Goal: Task Accomplishment & Management: Complete application form

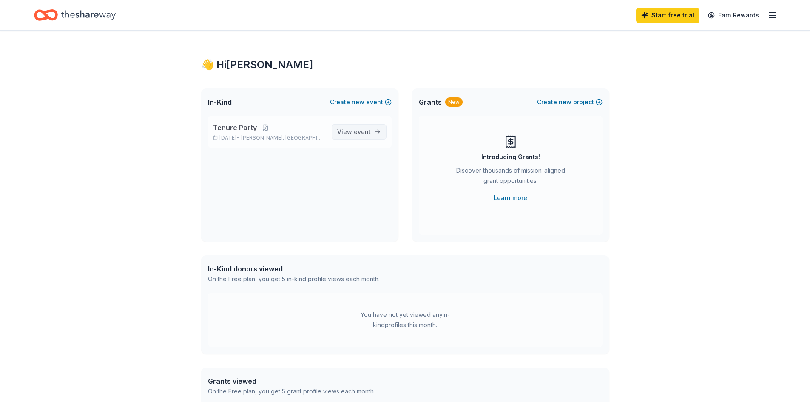
click at [372, 133] on link "View event" at bounding box center [359, 131] width 55 height 15
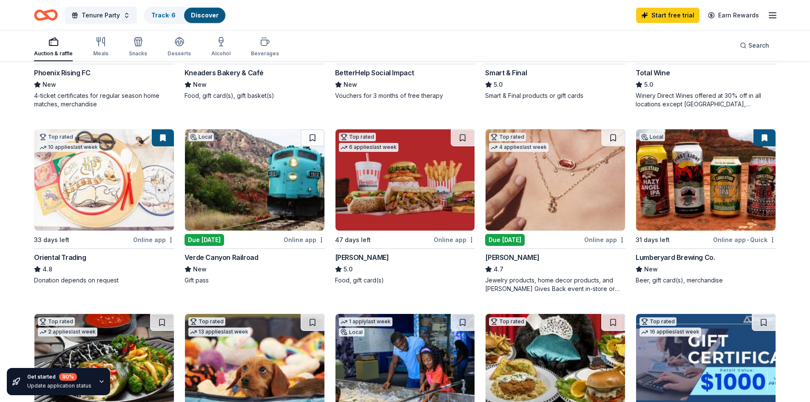
scroll to position [213, 0]
click at [297, 239] on div "Online app" at bounding box center [304, 239] width 41 height 11
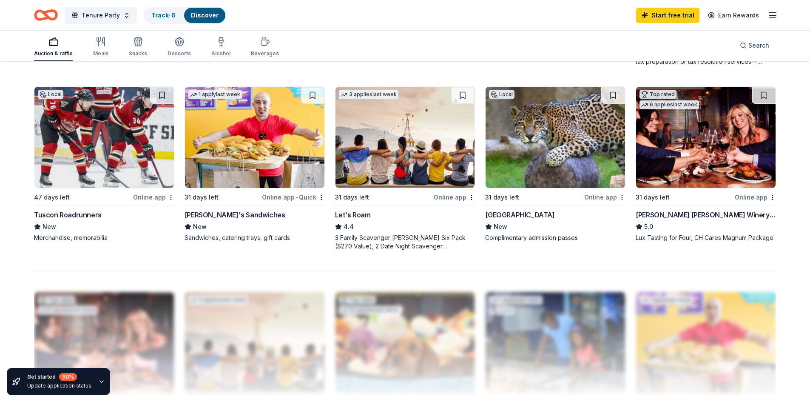
scroll to position [553, 0]
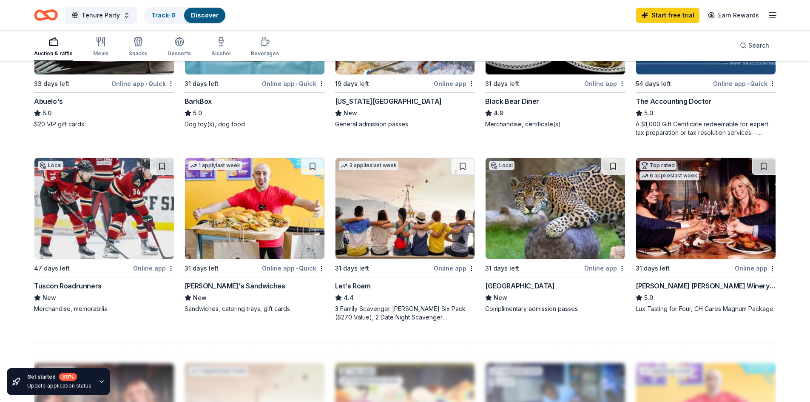
click at [143, 267] on div "Online app" at bounding box center [153, 268] width 41 height 11
click at [456, 267] on div "Online app" at bounding box center [454, 268] width 41 height 11
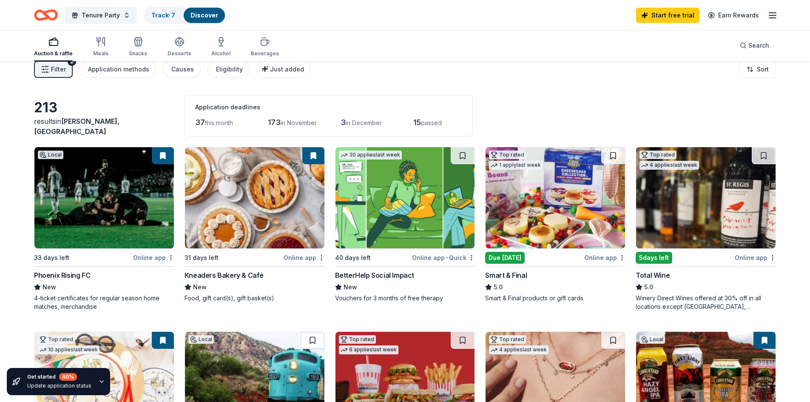
scroll to position [0, 0]
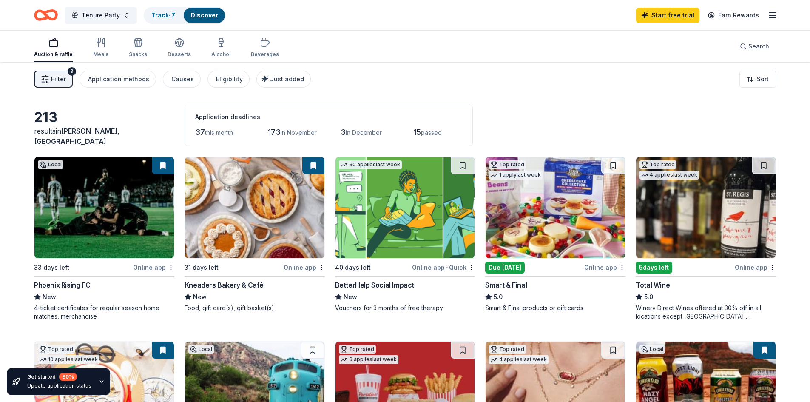
click at [78, 207] on img at bounding box center [104, 207] width 140 height 101
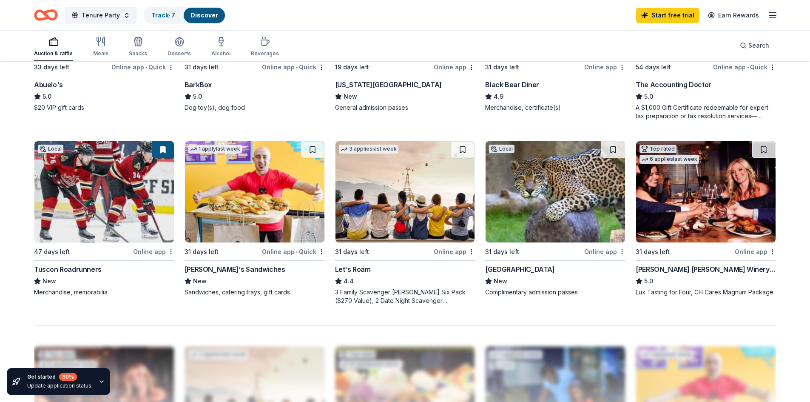
scroll to position [596, 0]
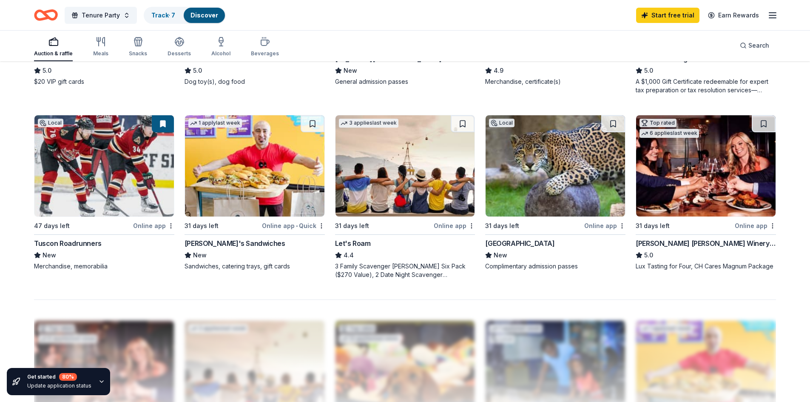
click at [600, 227] on div "Online app" at bounding box center [605, 225] width 41 height 11
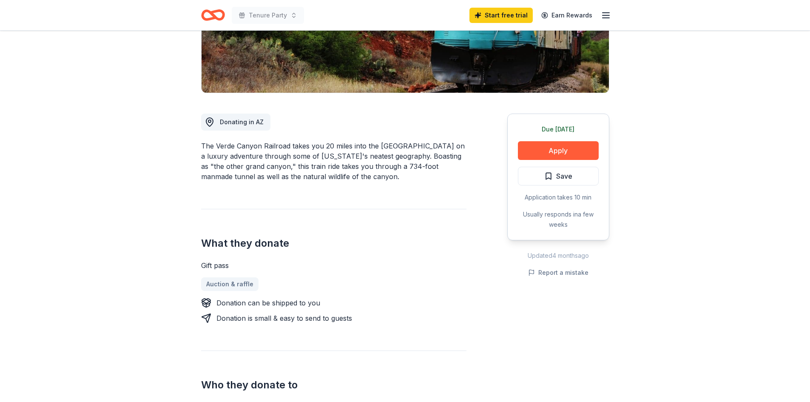
scroll to position [170, 0]
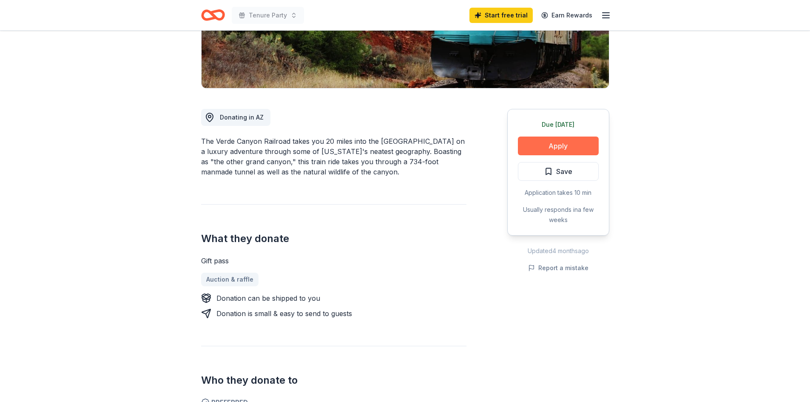
click at [557, 147] on button "Apply" at bounding box center [558, 146] width 81 height 19
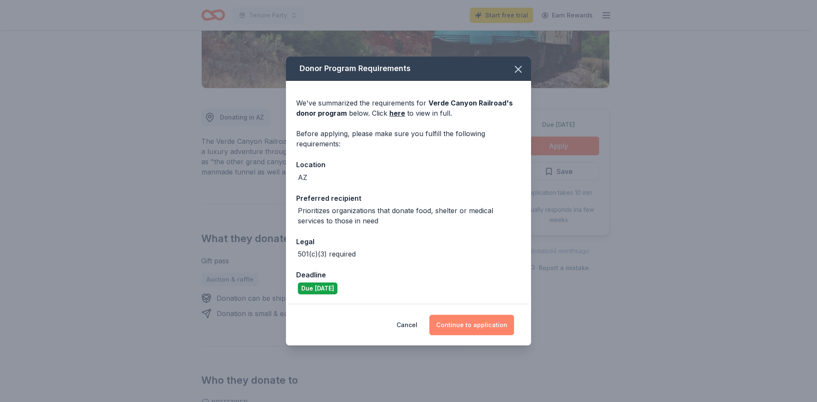
click at [490, 324] on button "Continue to application" at bounding box center [471, 325] width 85 height 20
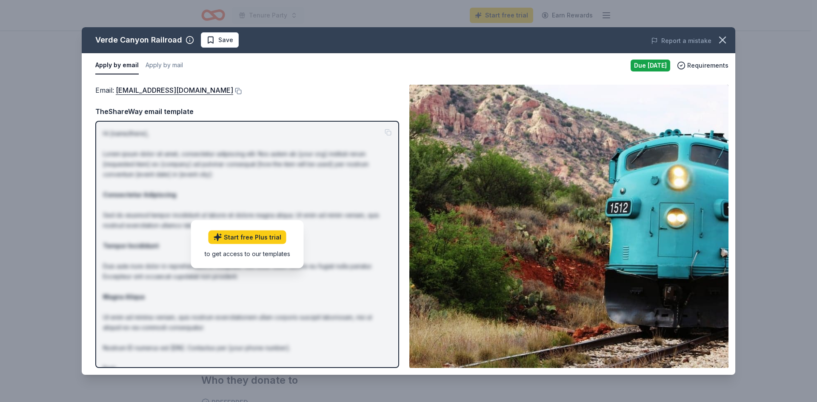
click at [117, 64] on button "Apply by email" at bounding box center [116, 66] width 43 height 18
click at [233, 93] on button at bounding box center [237, 91] width 9 height 7
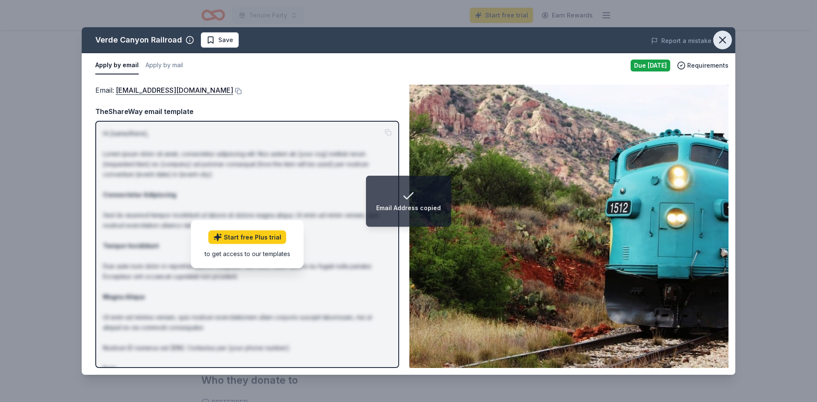
click at [728, 41] on icon "button" at bounding box center [722, 40] width 12 height 12
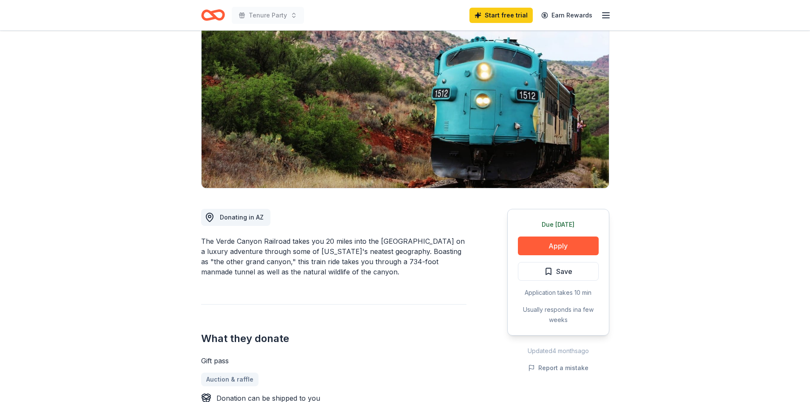
scroll to position [0, 0]
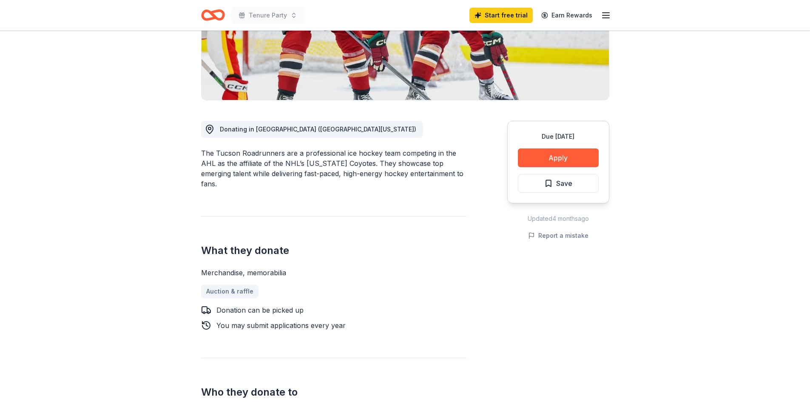
scroll to position [170, 0]
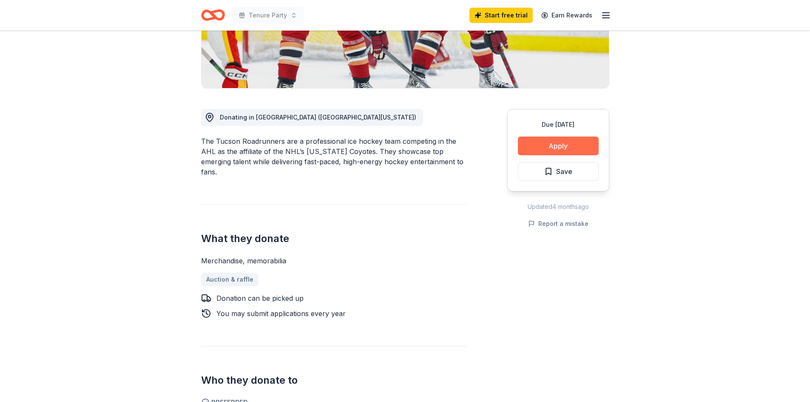
click at [560, 148] on button "Apply" at bounding box center [558, 146] width 81 height 19
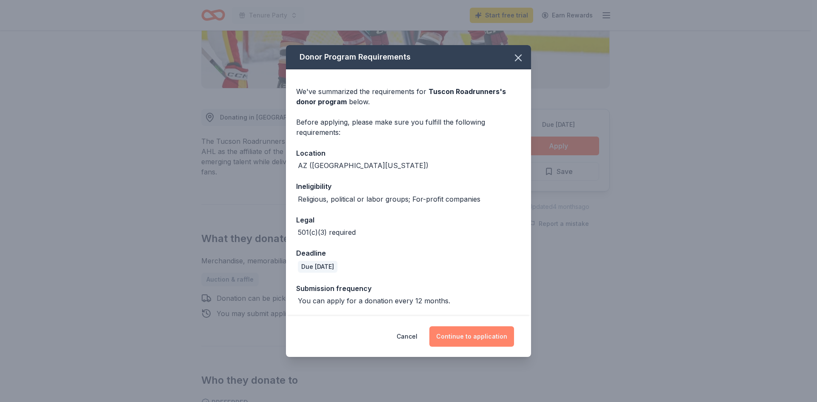
click at [479, 341] on button "Continue to application" at bounding box center [471, 336] width 85 height 20
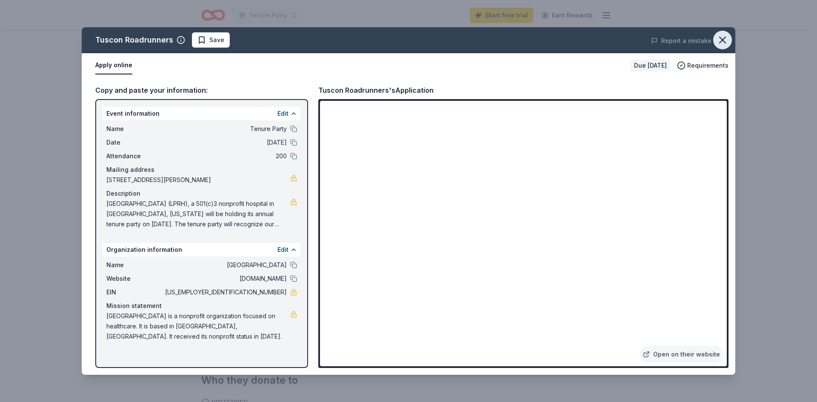
click at [723, 39] on icon "button" at bounding box center [722, 40] width 6 height 6
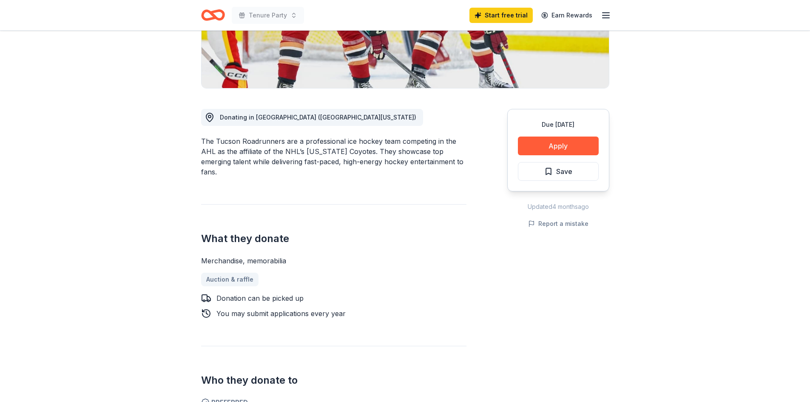
click at [555, 175] on span "Save" at bounding box center [559, 171] width 28 height 11
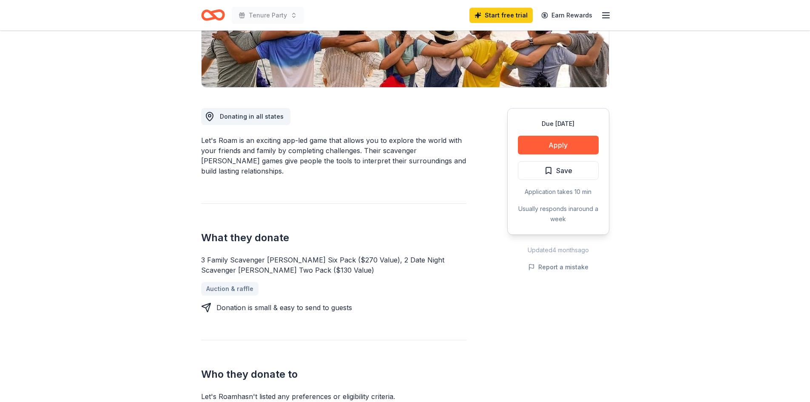
scroll to position [170, 0]
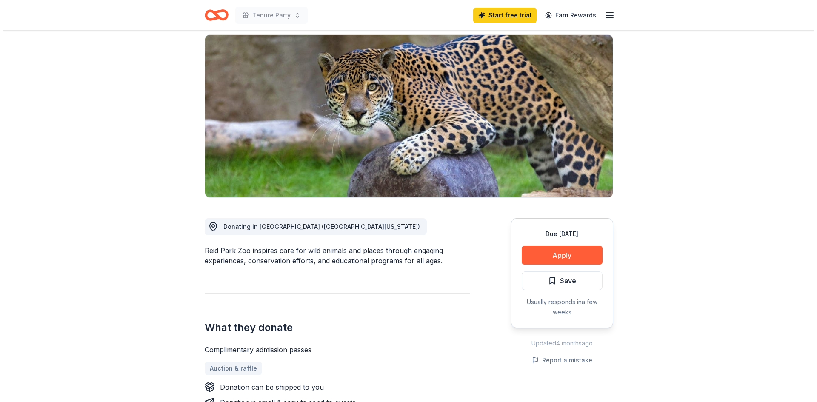
scroll to position [128, 0]
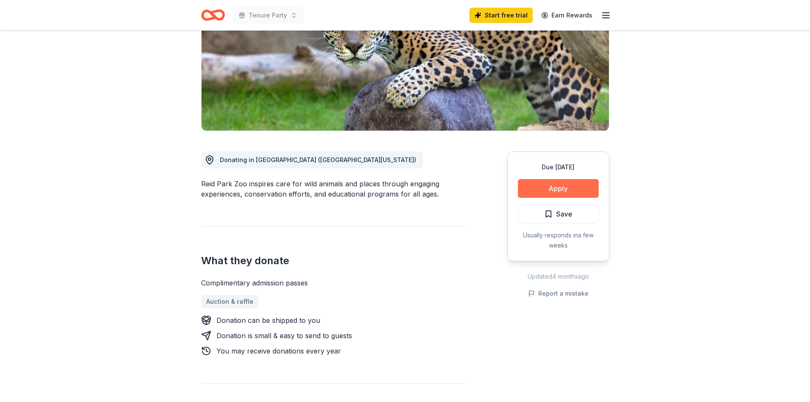
click at [565, 192] on button "Apply" at bounding box center [558, 188] width 81 height 19
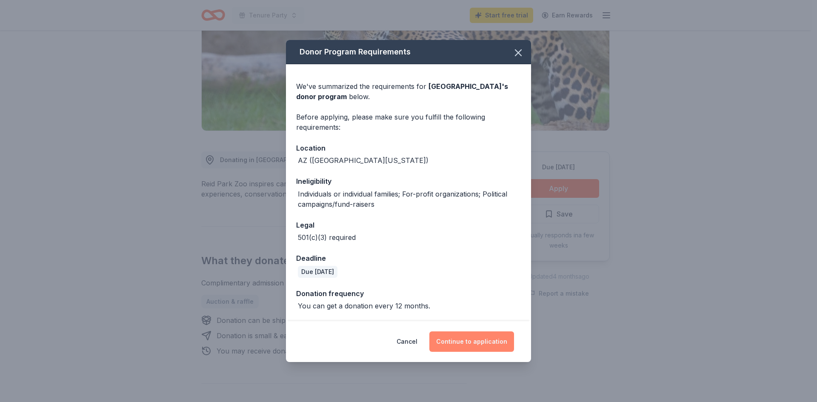
click at [459, 340] on button "Continue to application" at bounding box center [471, 341] width 85 height 20
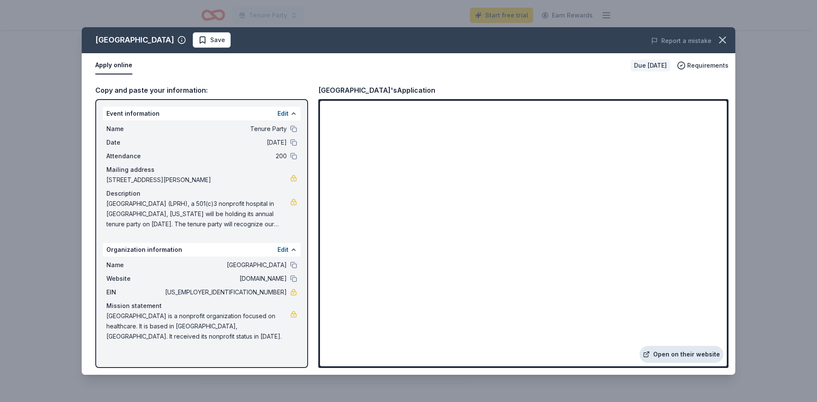
click at [697, 353] on link "Open on their website" at bounding box center [681, 354] width 84 height 17
